Goal: Task Accomplishment & Management: Complete application form

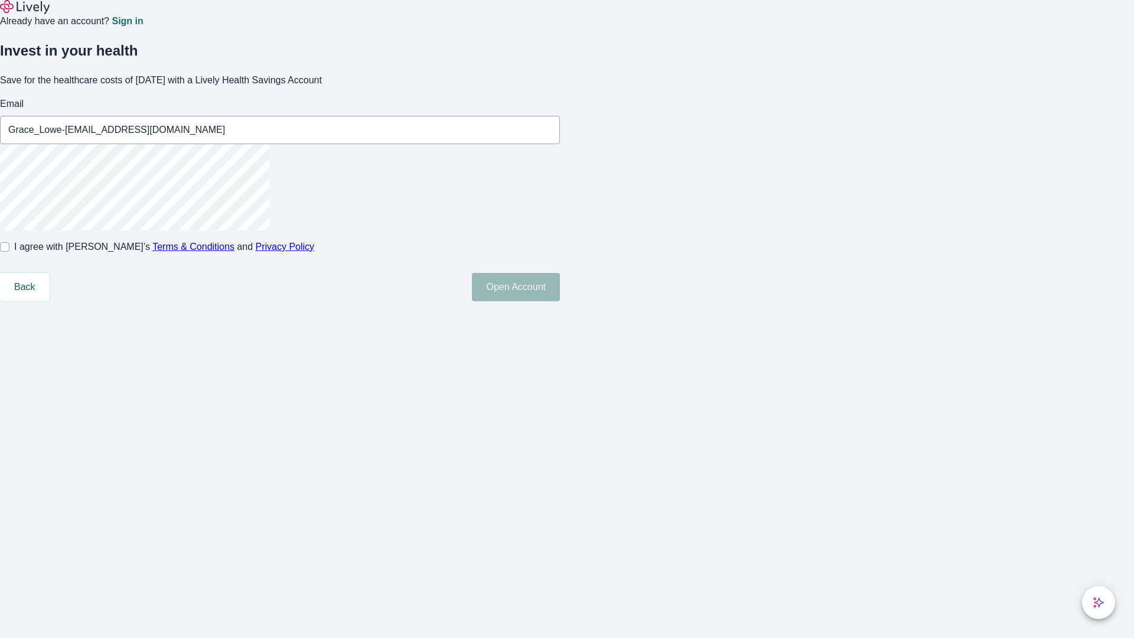
click at [9, 252] on input "I agree with Lively’s Terms & Conditions and Privacy Policy" at bounding box center [4, 246] width 9 height 9
checkbox input "true"
click at [560, 301] on button "Open Account" at bounding box center [516, 287] width 88 height 28
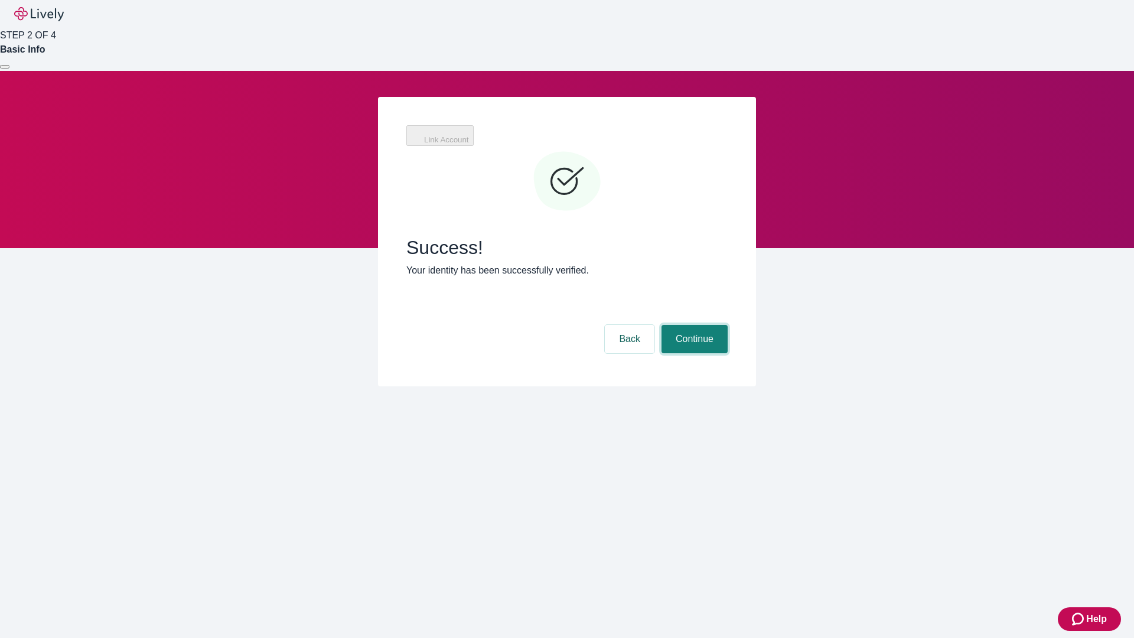
click at [693, 325] on button "Continue" at bounding box center [694, 339] width 66 height 28
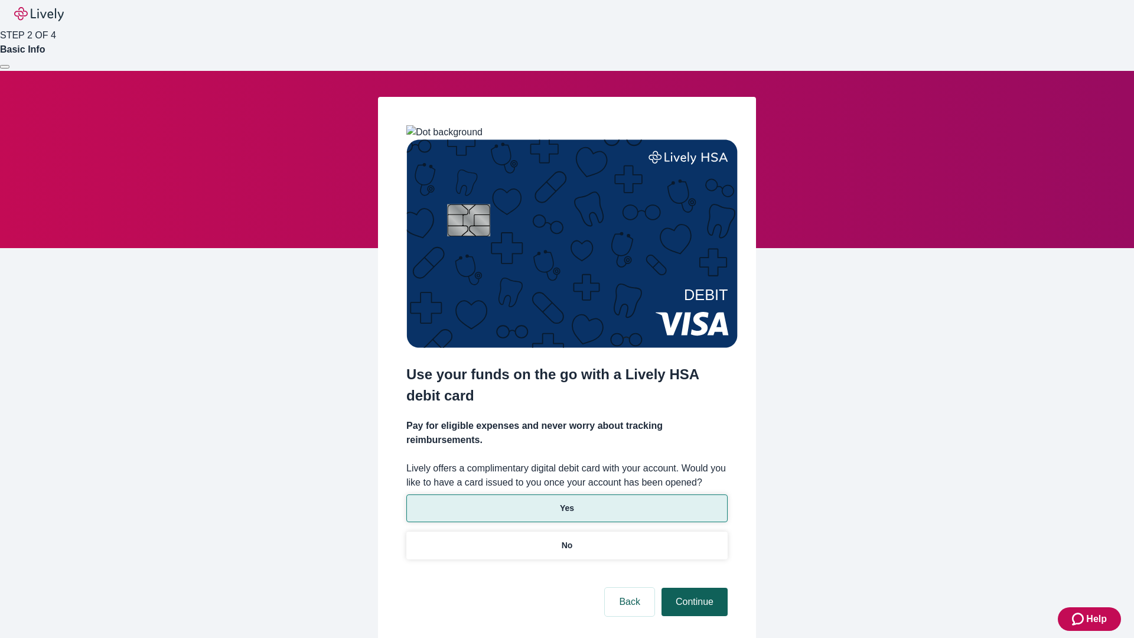
click at [566, 502] on p "Yes" at bounding box center [567, 508] width 14 height 12
click at [693, 588] on button "Continue" at bounding box center [694, 602] width 66 height 28
